Goal: Information Seeking & Learning: Stay updated

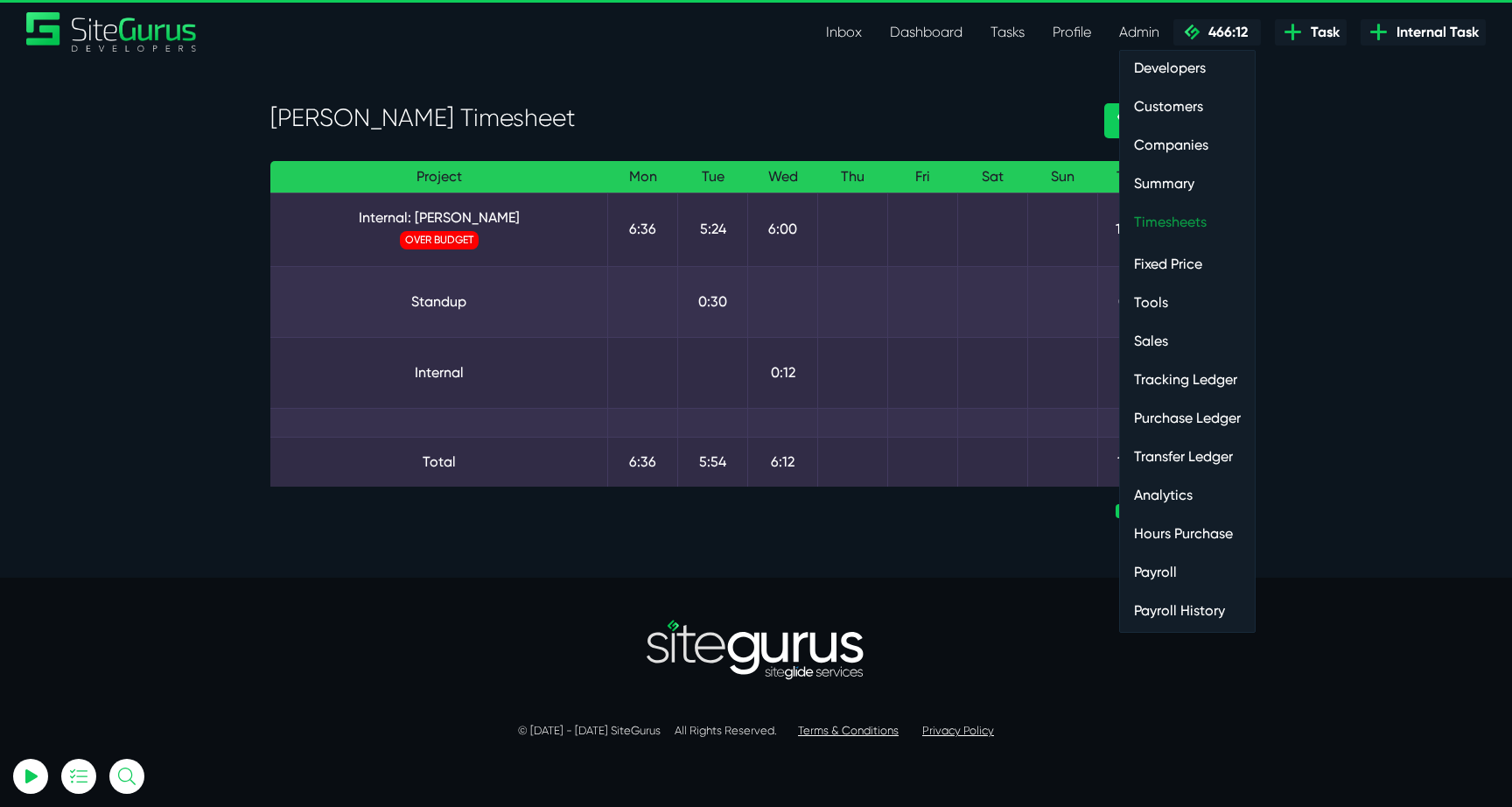
click at [1149, 223] on link "Timesheets" at bounding box center [1188, 222] width 135 height 35
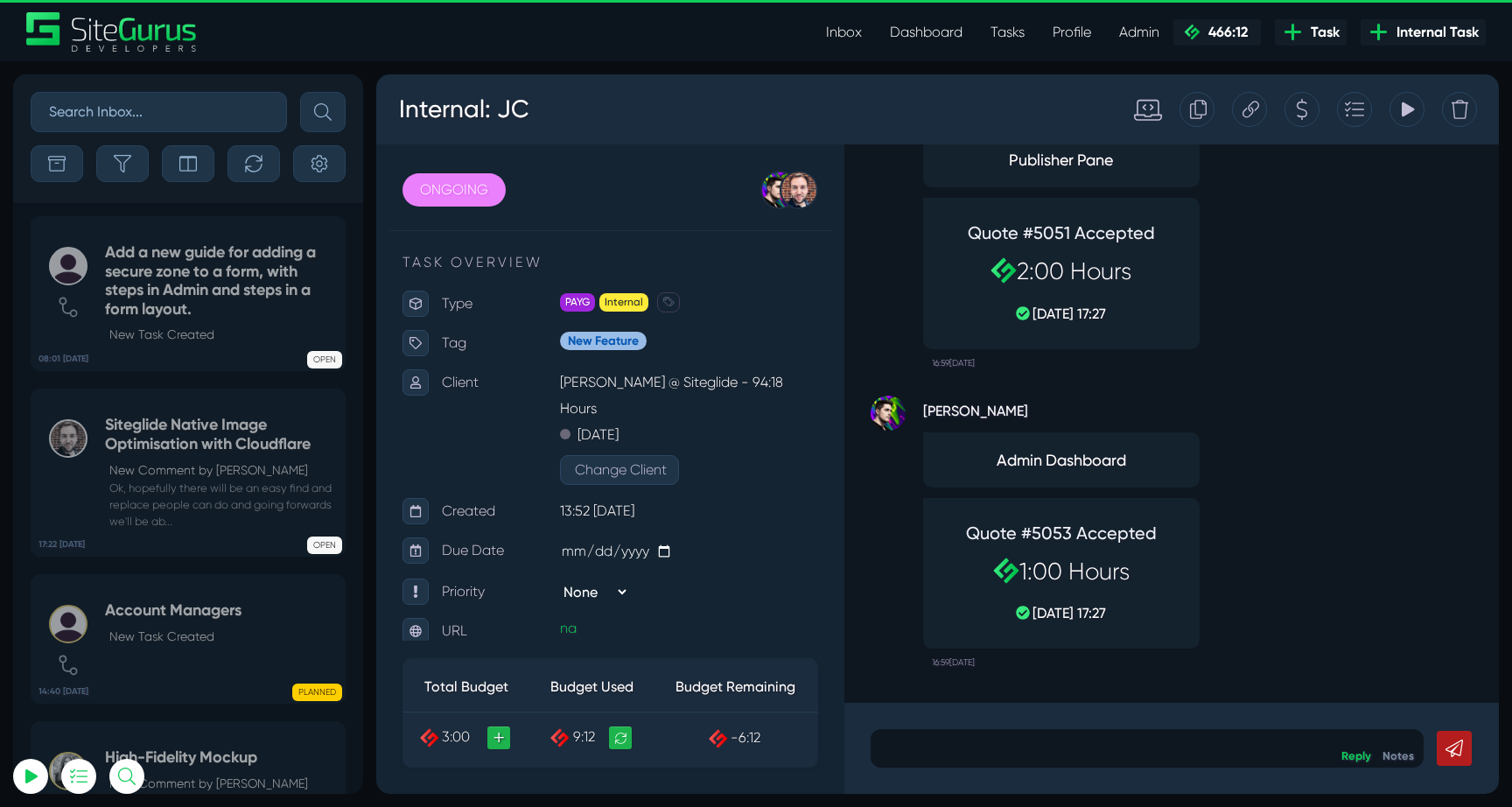
scroll to position [-3934, 0]
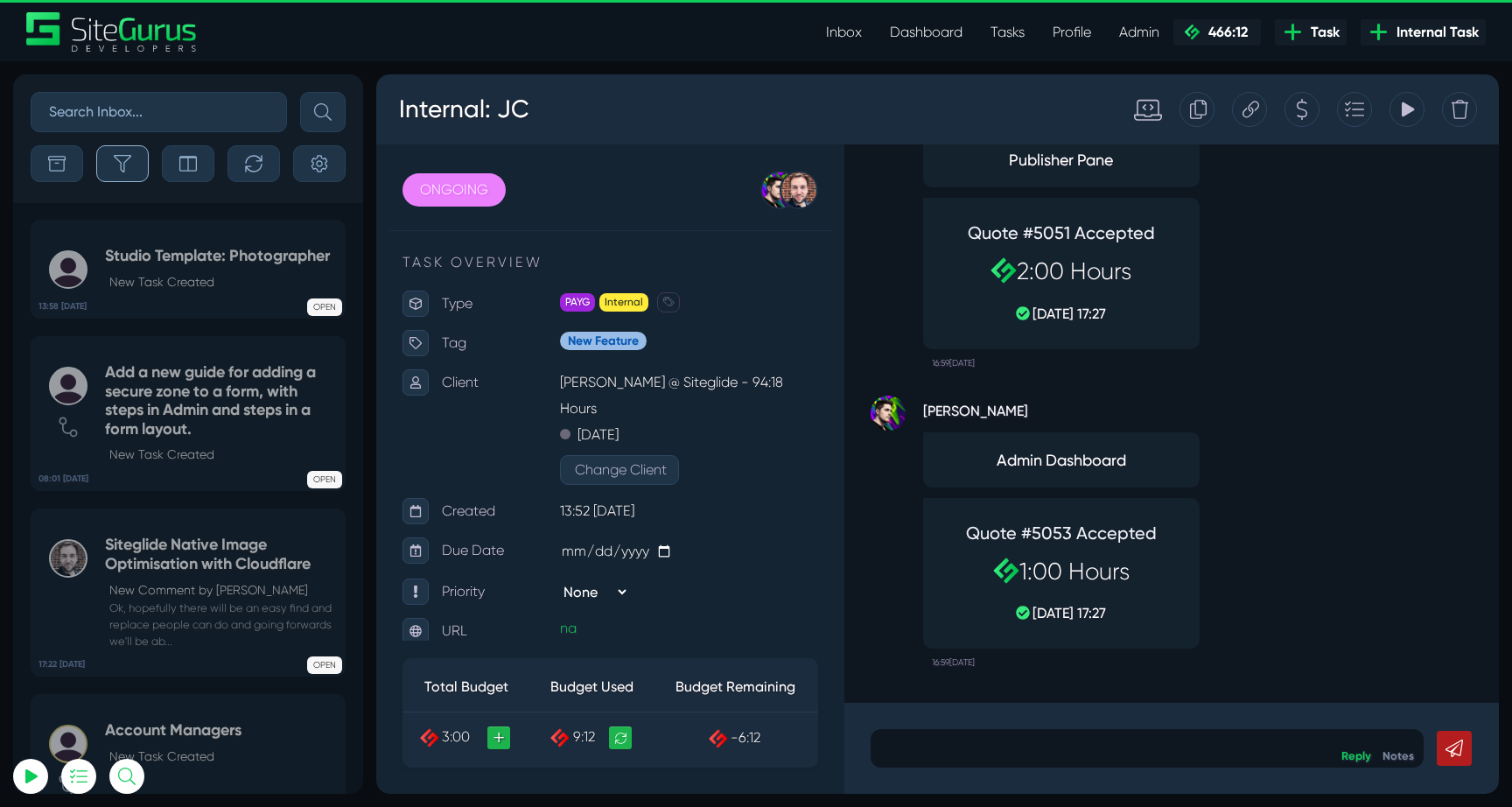
click at [130, 180] on button "button" at bounding box center [122, 164] width 52 height 37
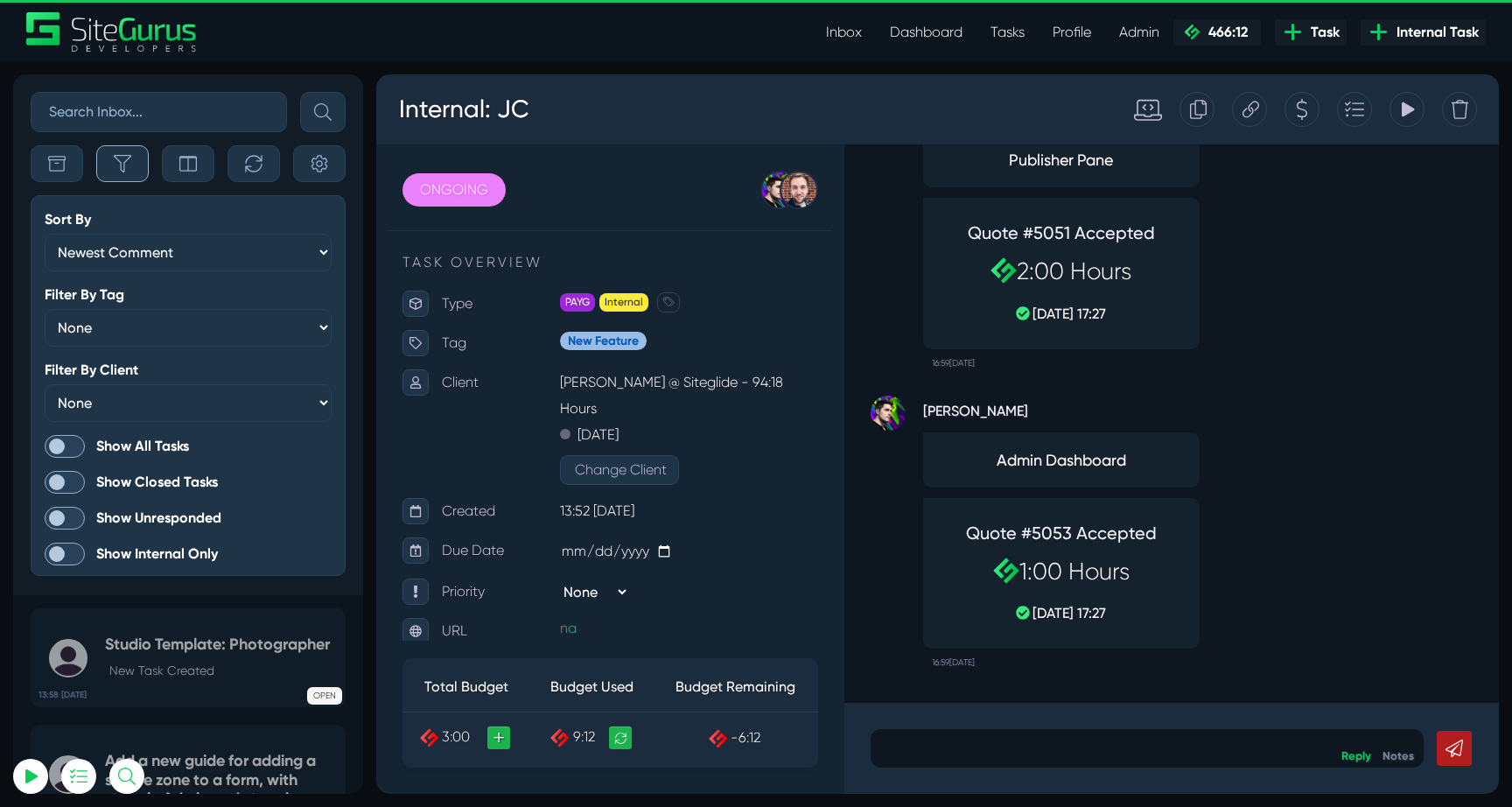
scroll to position [-4326, 0]
click at [64, 448] on span at bounding box center [65, 446] width 40 height 23
click at [0, 0] on input "Show All Tasks" at bounding box center [0, 0] width 0 height 0
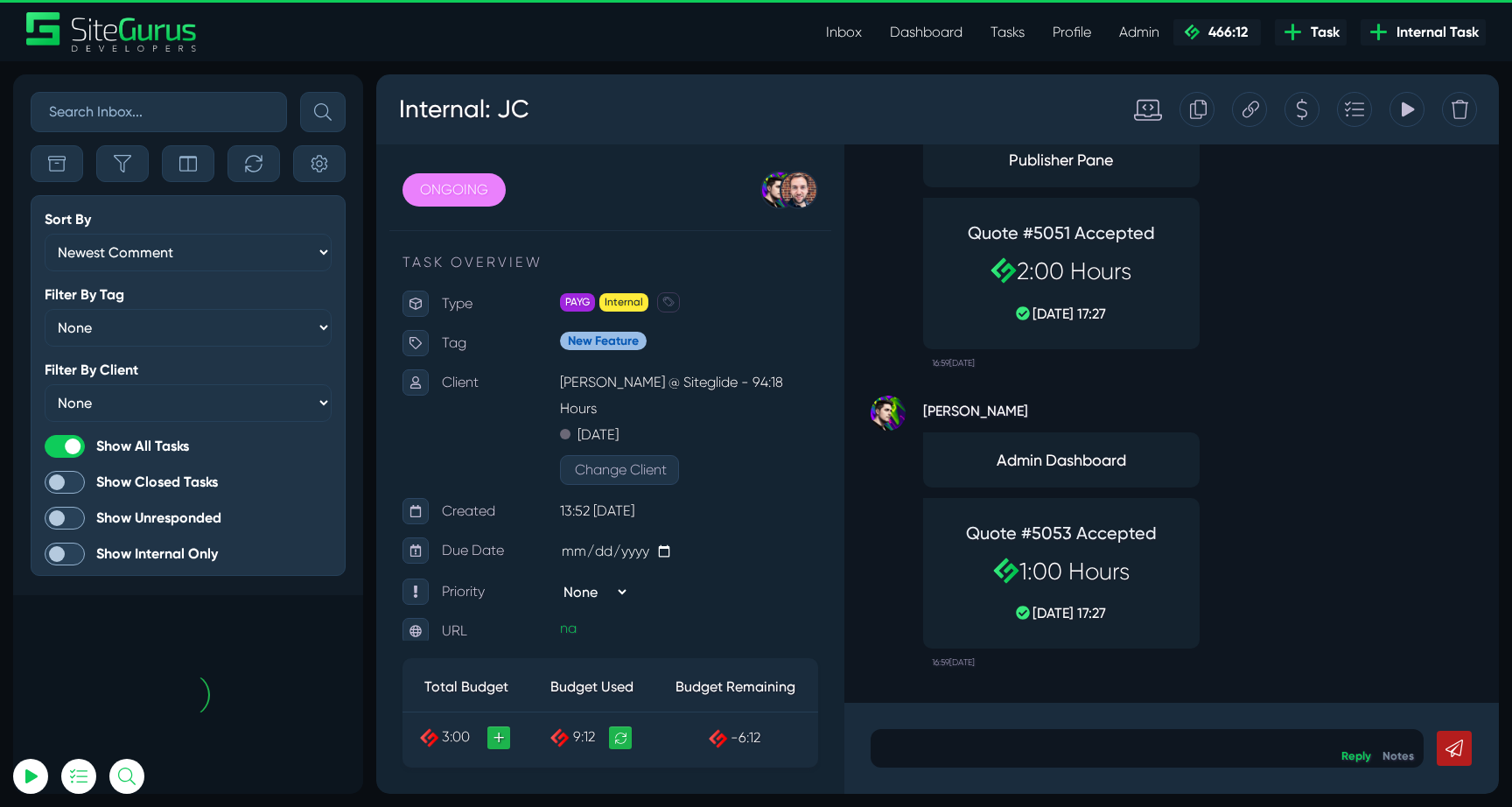
click at [130, 145] on div "Sort By Newest Comment Latest Activity Due Date Priority Name Filter By Tag Non…" at bounding box center [188, 334] width 350 height 521
click at [130, 157] on icon "button" at bounding box center [123, 164] width 17 height 17
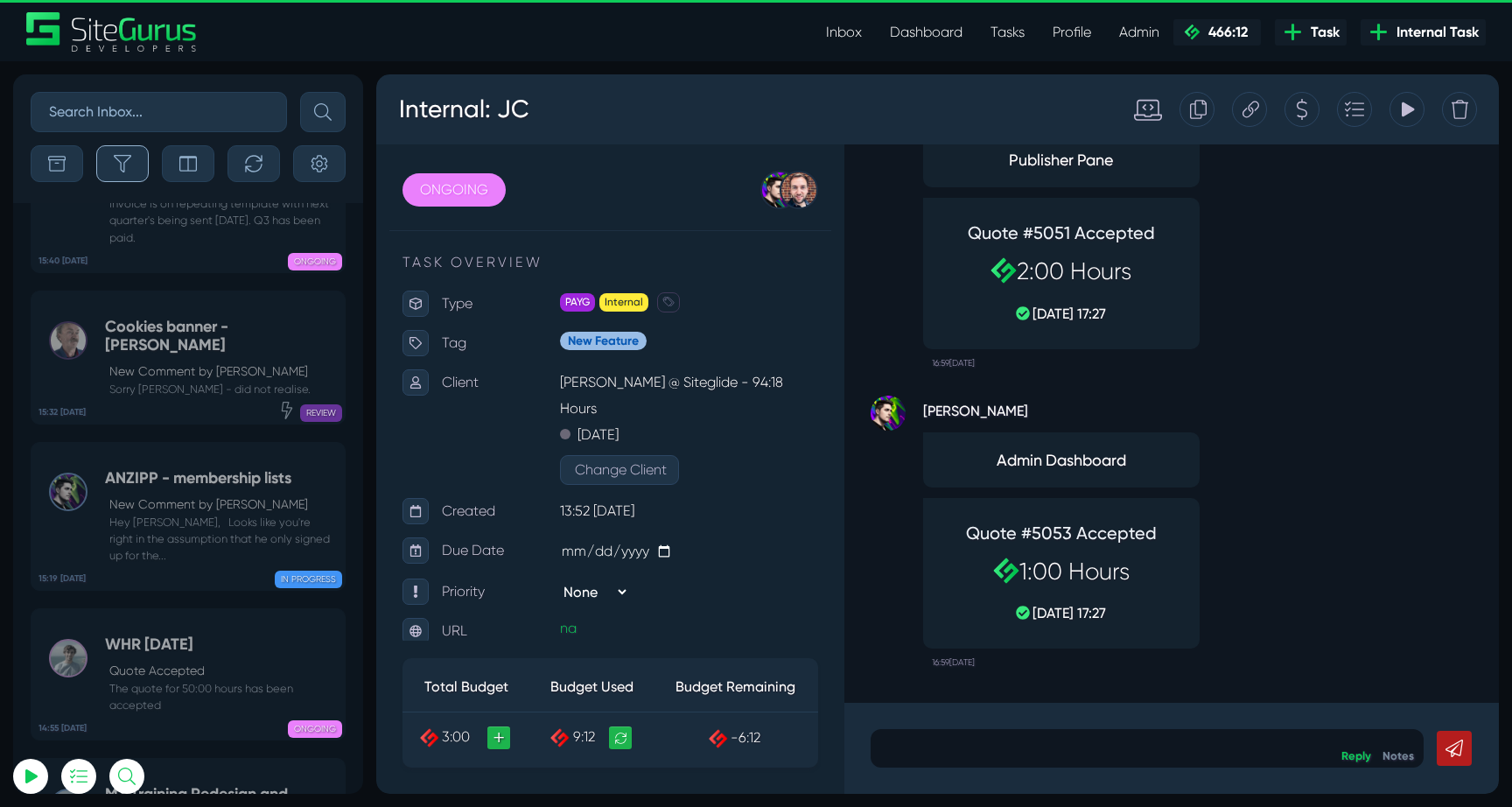
scroll to position [-69842, 0]
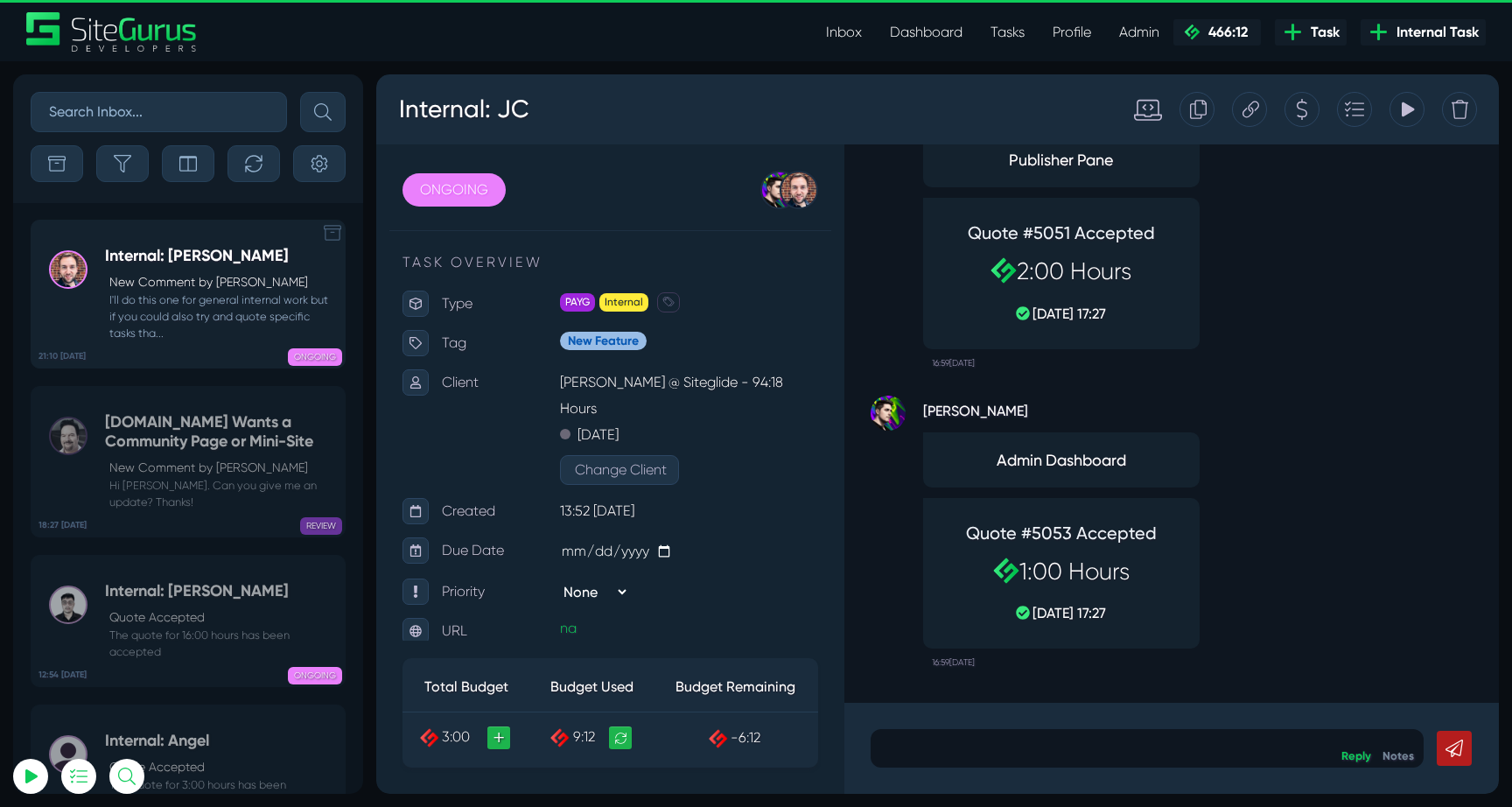
click at [137, 243] on link "21:10 [DATE] Internal: [PERSON_NAME] Comment by [PERSON_NAME] I'll do this one …" at bounding box center [187, 294] width 315 height 148
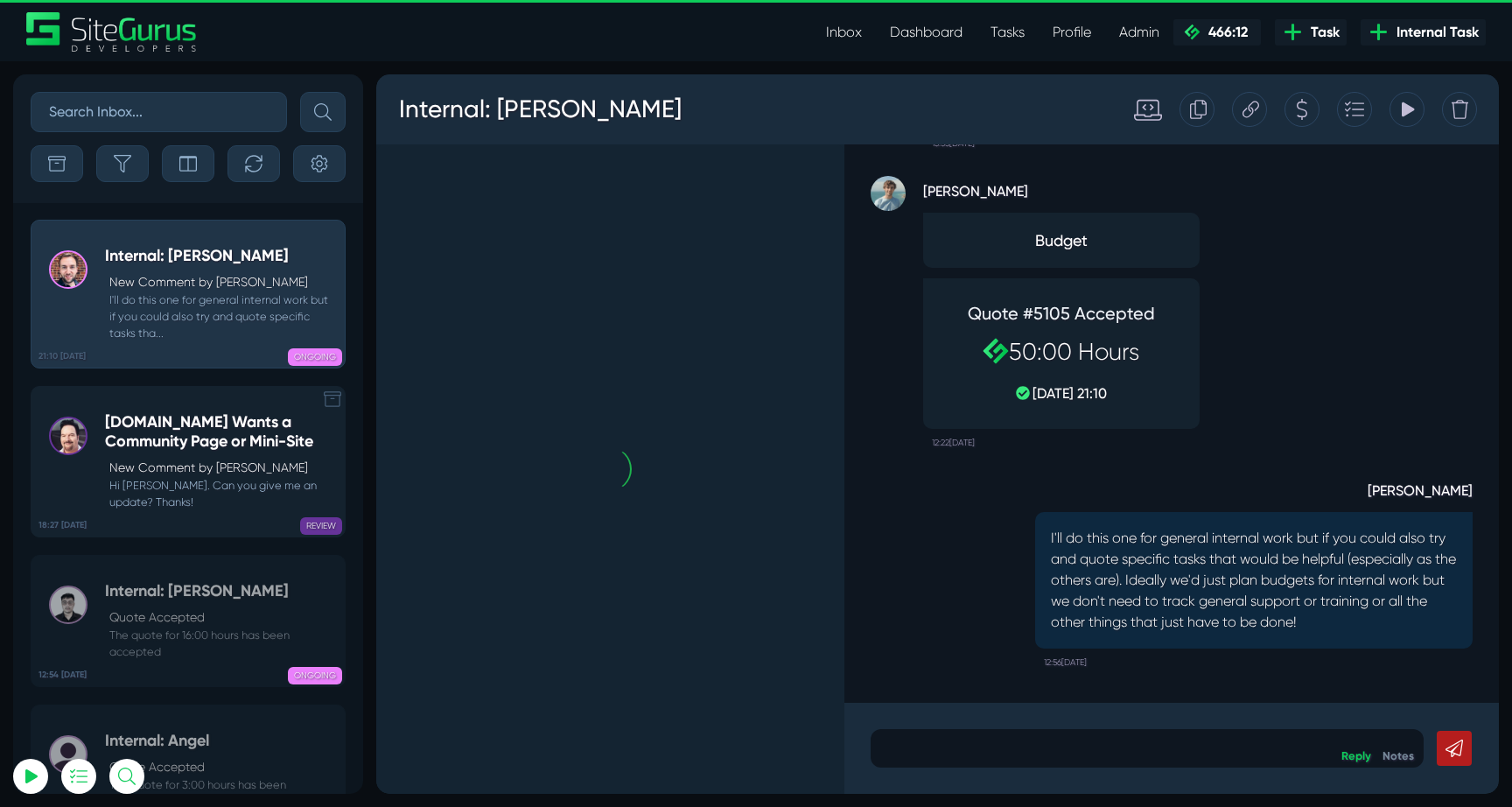
click at [157, 422] on h5 "[DOMAIN_NAME] Wants a Community Page or Mini-Site" at bounding box center [220, 432] width 231 height 38
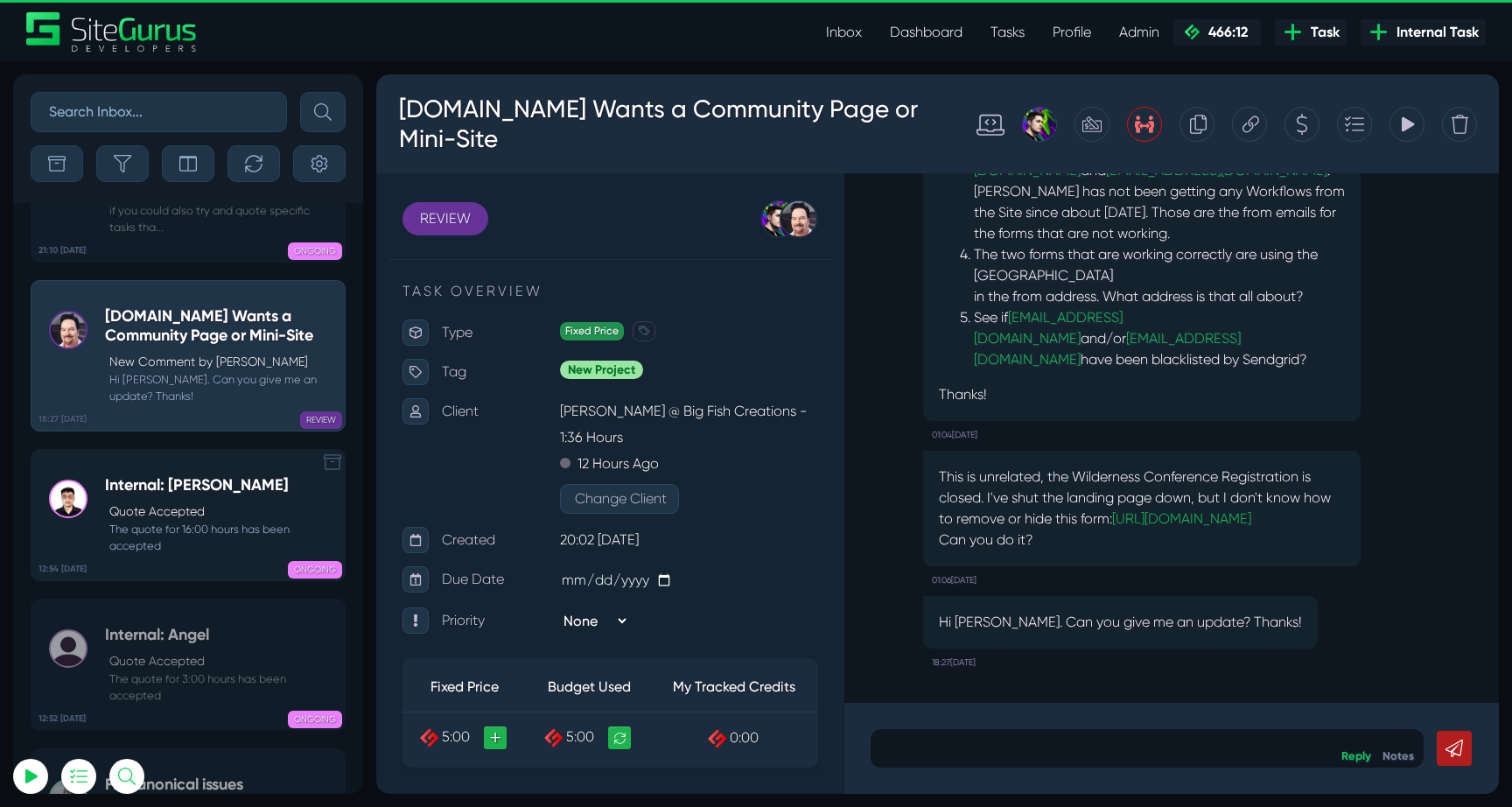
click at [150, 497] on link "12:54 [DATE] Internal: [PERSON_NAME] Accepted The quote for 16:00 hours has bee…" at bounding box center [187, 515] width 315 height 132
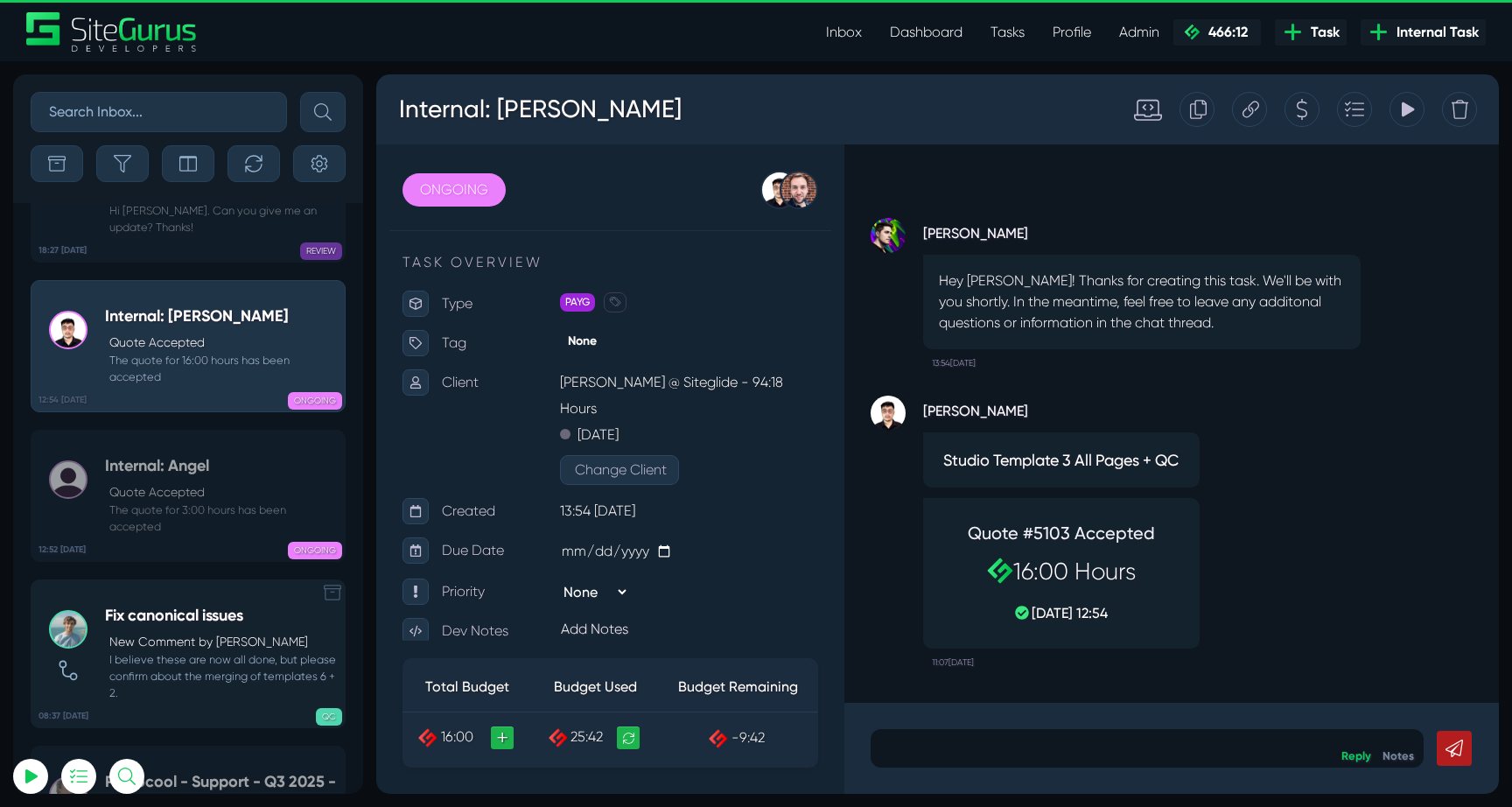
click at [167, 606] on h5 "Fix canonical issues" at bounding box center [220, 616] width 231 height 19
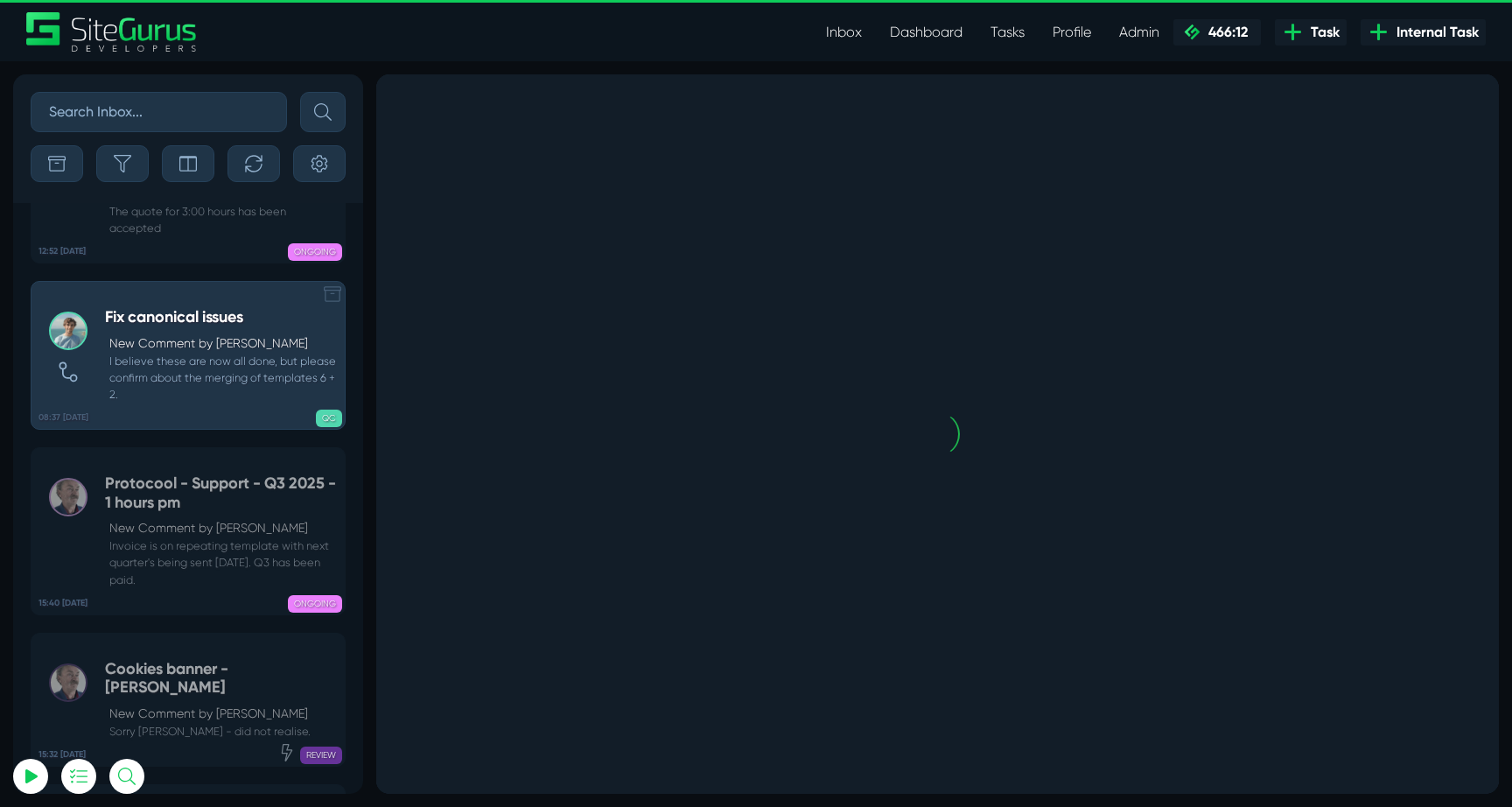
scroll to position [-69207, 0]
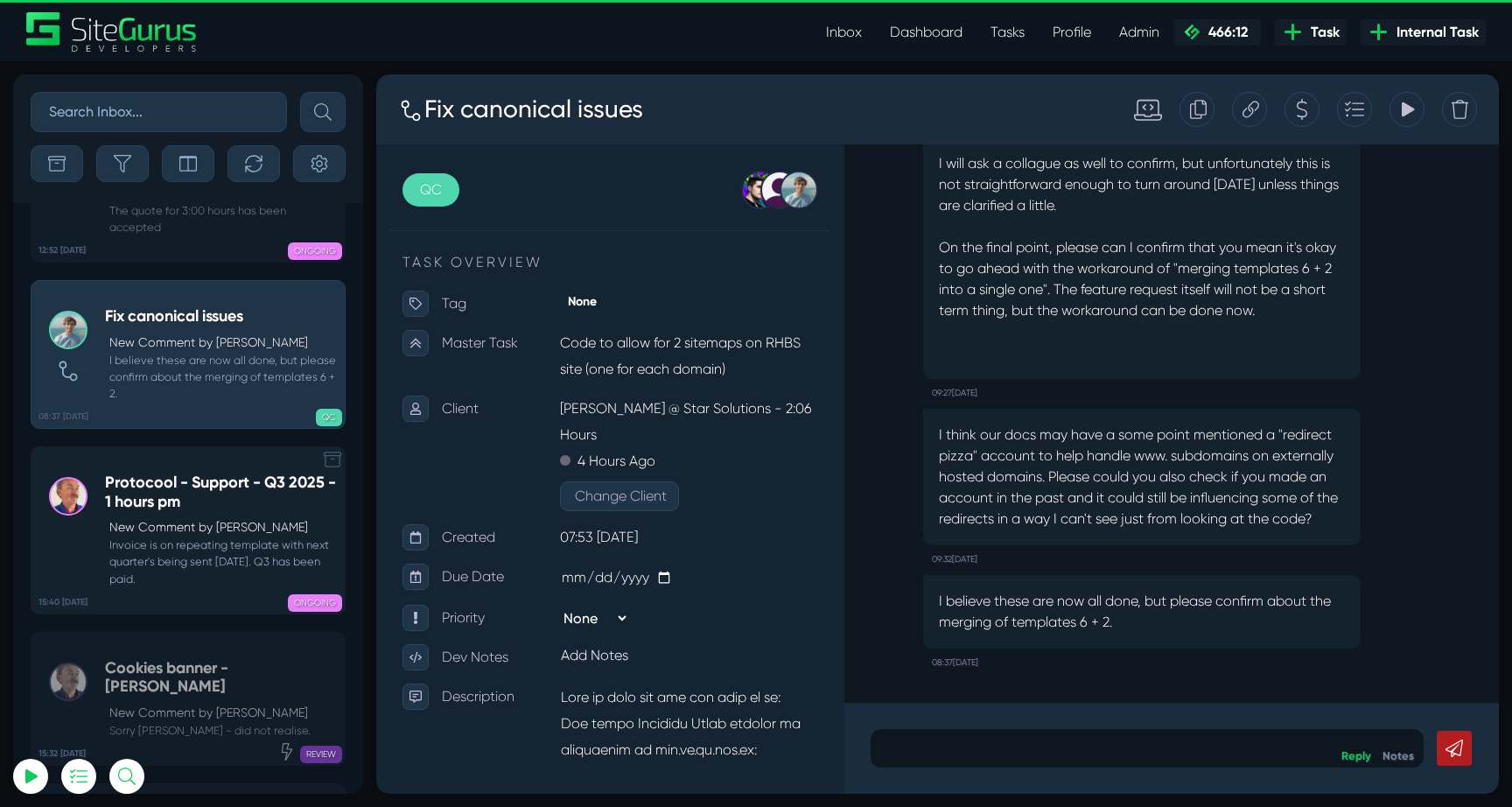
click at [171, 537] on small "Invoice is on repeating template with next quarter's being sent [DATE]. Q3 has …" at bounding box center [220, 561] width 231 height 50
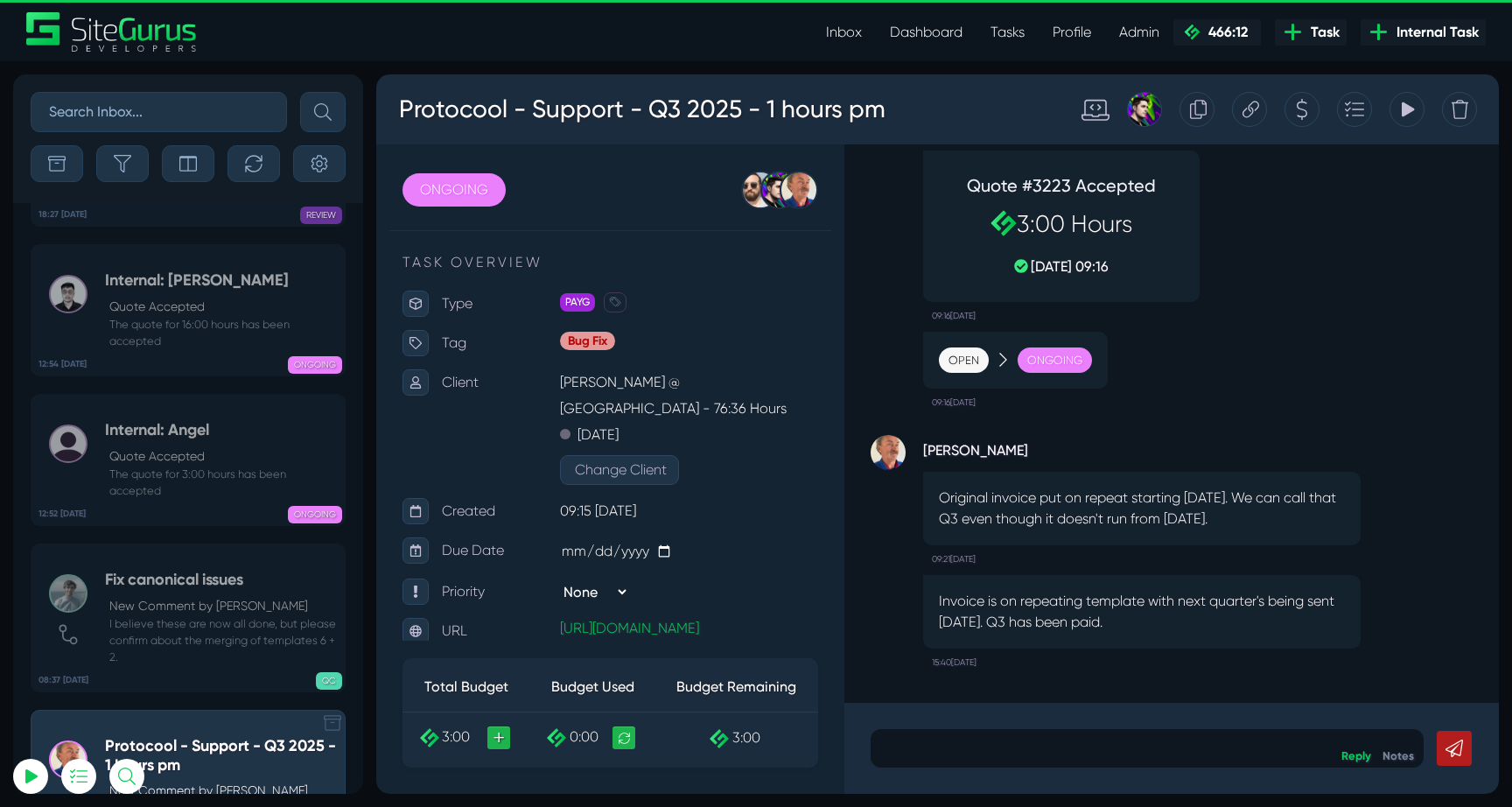
scroll to position [-69842, 0]
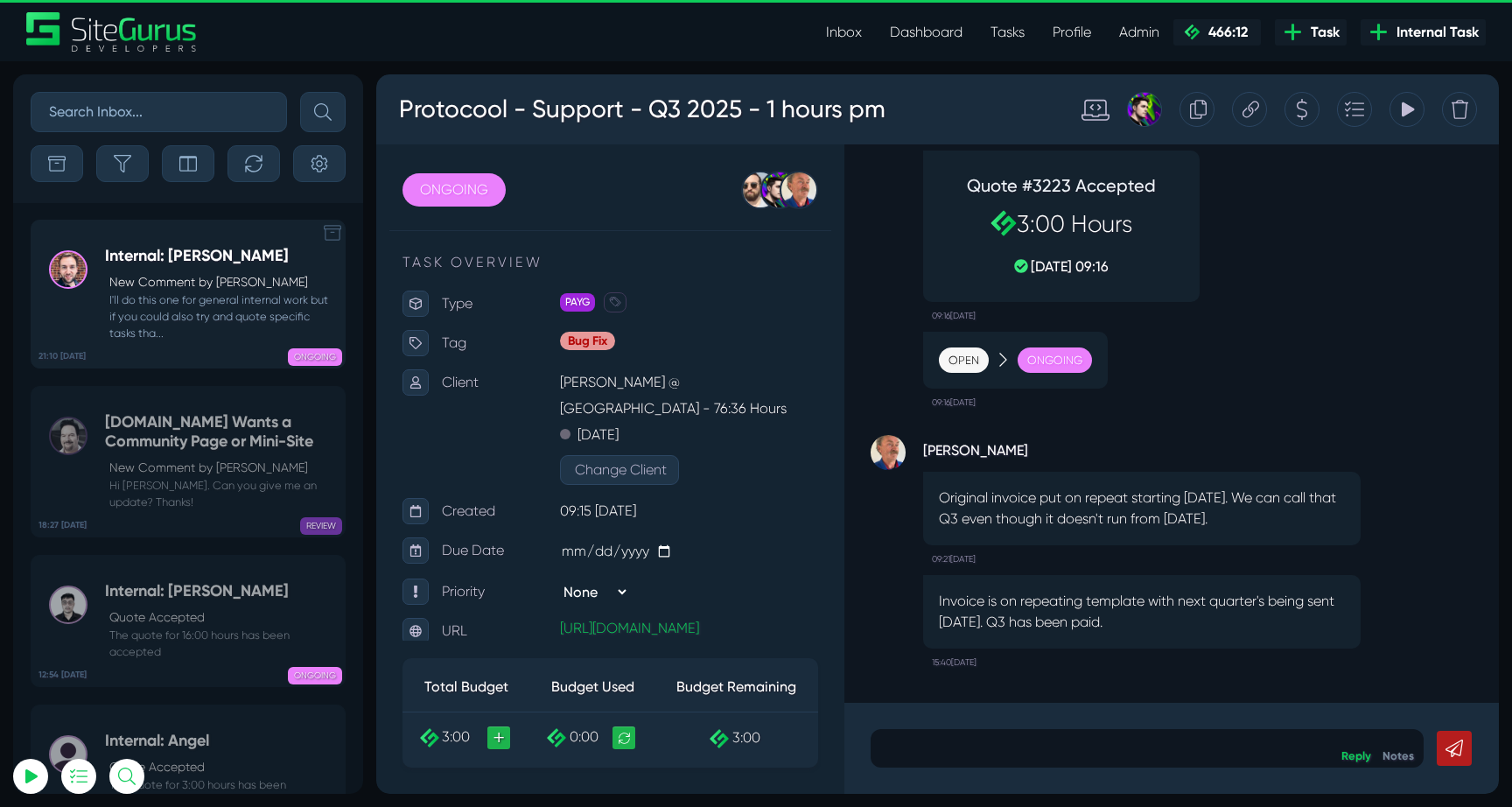
click at [169, 282] on p "New Comment by [PERSON_NAME]" at bounding box center [223, 282] width 226 height 18
